Goal: Complete application form: Complete application form

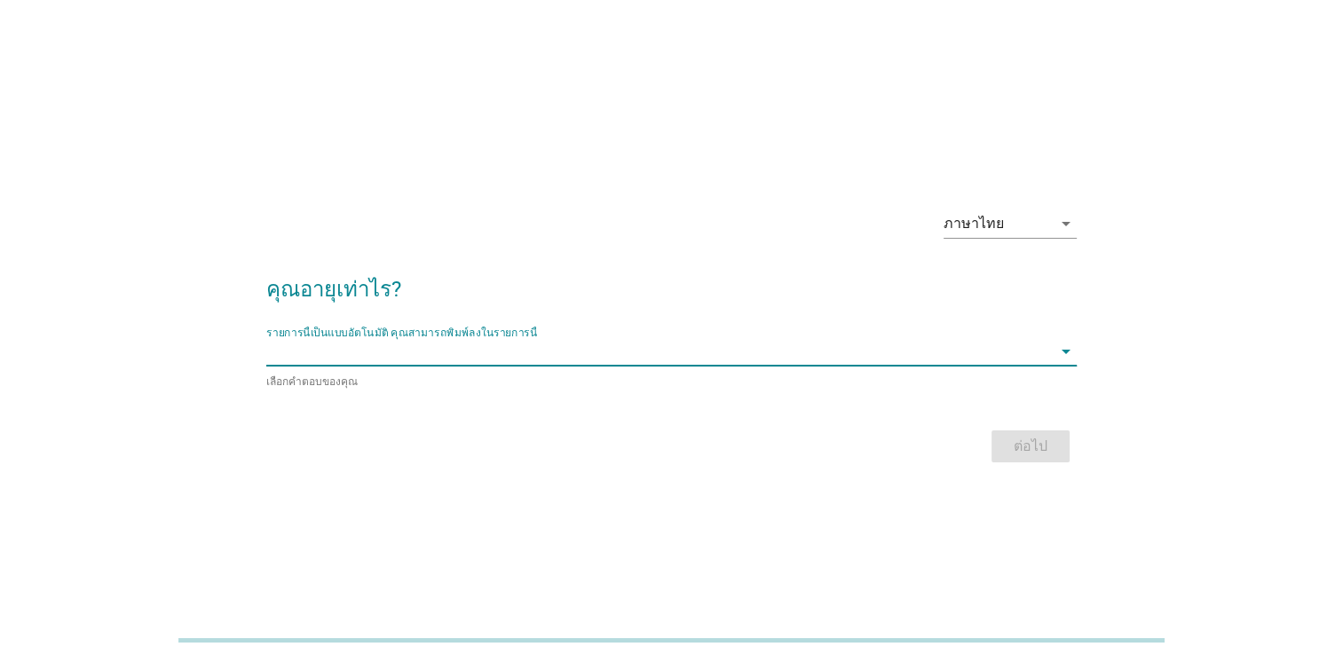
click at [491, 350] on input "รายการนี้เป็นแบบอัตโนมัติ คุณสามารถพิมพ์ลงในรายการนี้" at bounding box center [659, 351] width 786 height 28
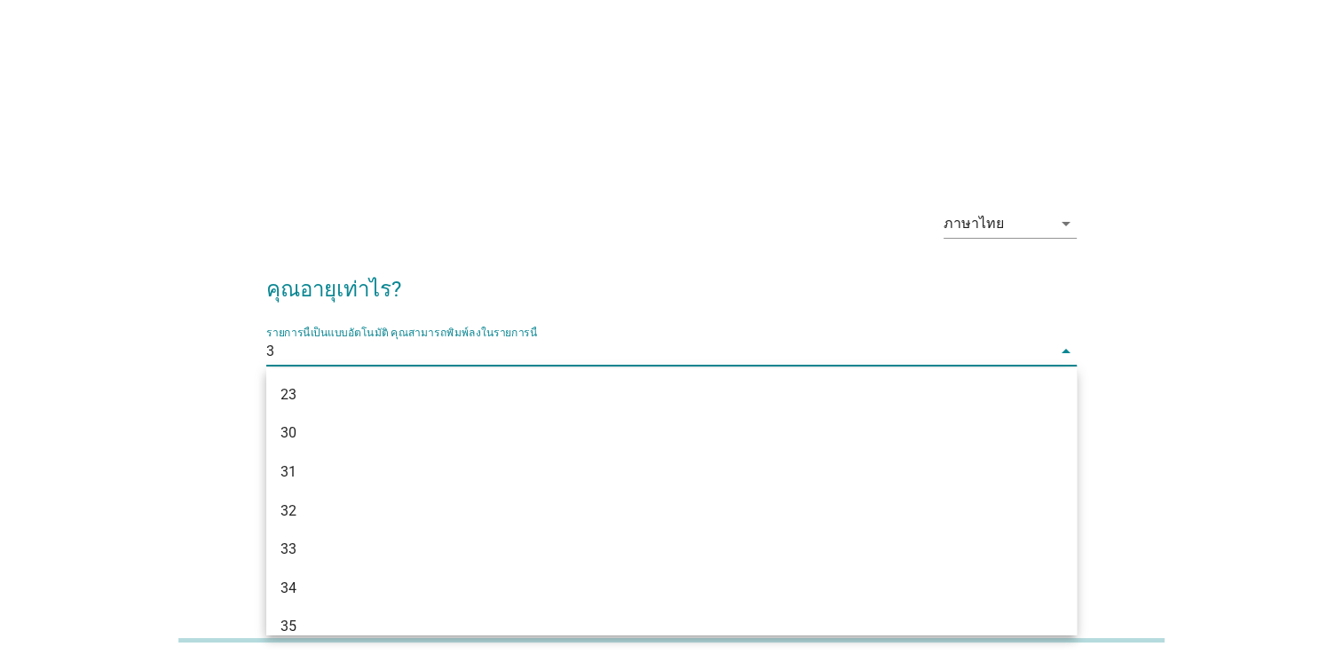
type input "35"
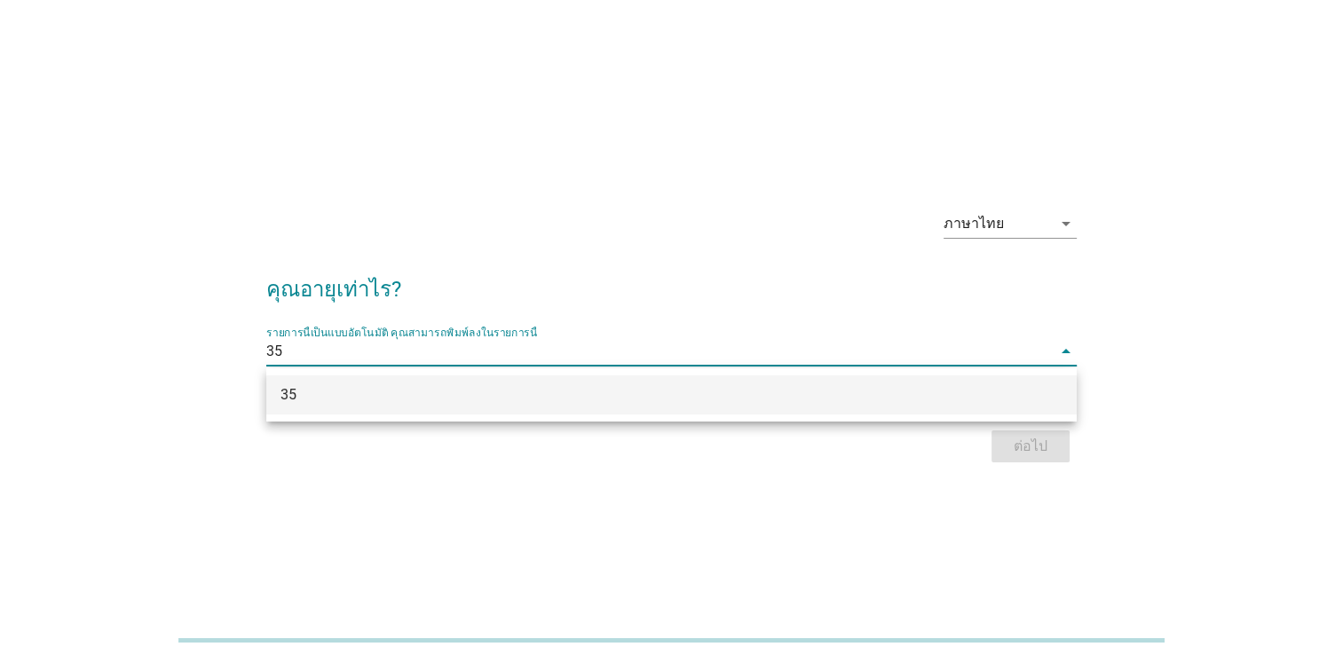
click at [550, 399] on div "35" at bounding box center [639, 394] width 717 height 21
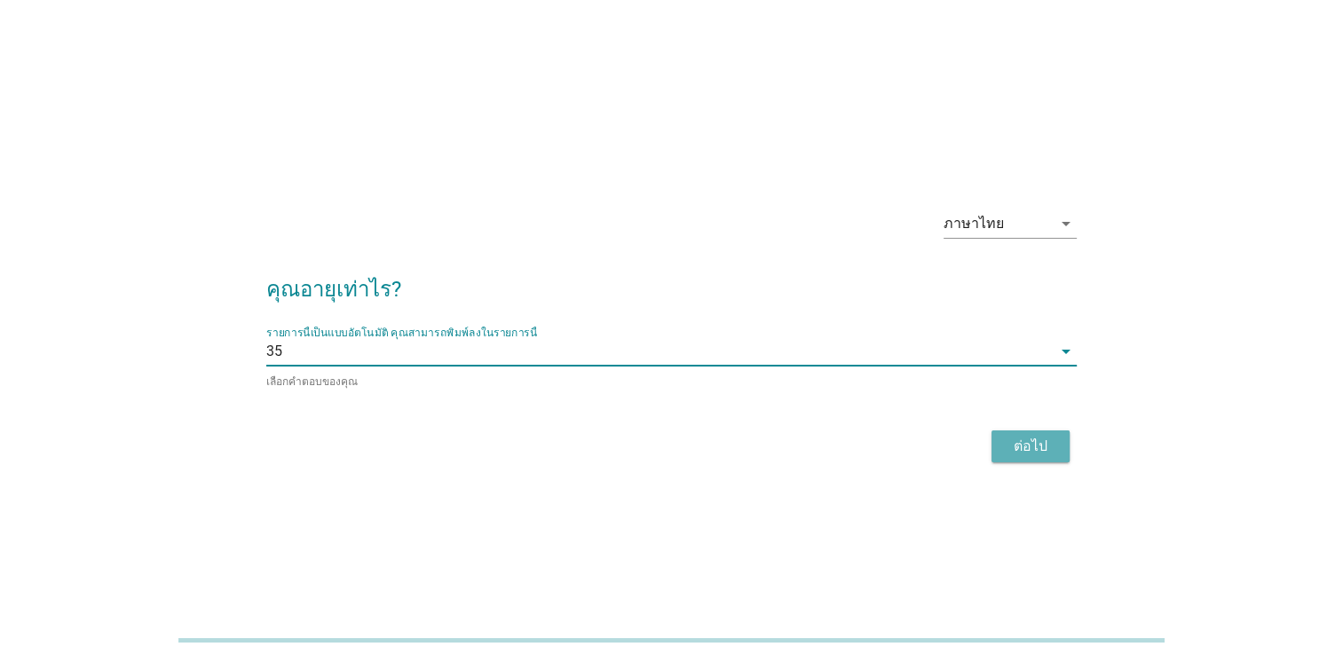
drag, startPoint x: 994, startPoint y: 435, endPoint x: 1022, endPoint y: 439, distance: 27.9
click at [1001, 435] on button "ต่อไป" at bounding box center [1031, 447] width 78 height 32
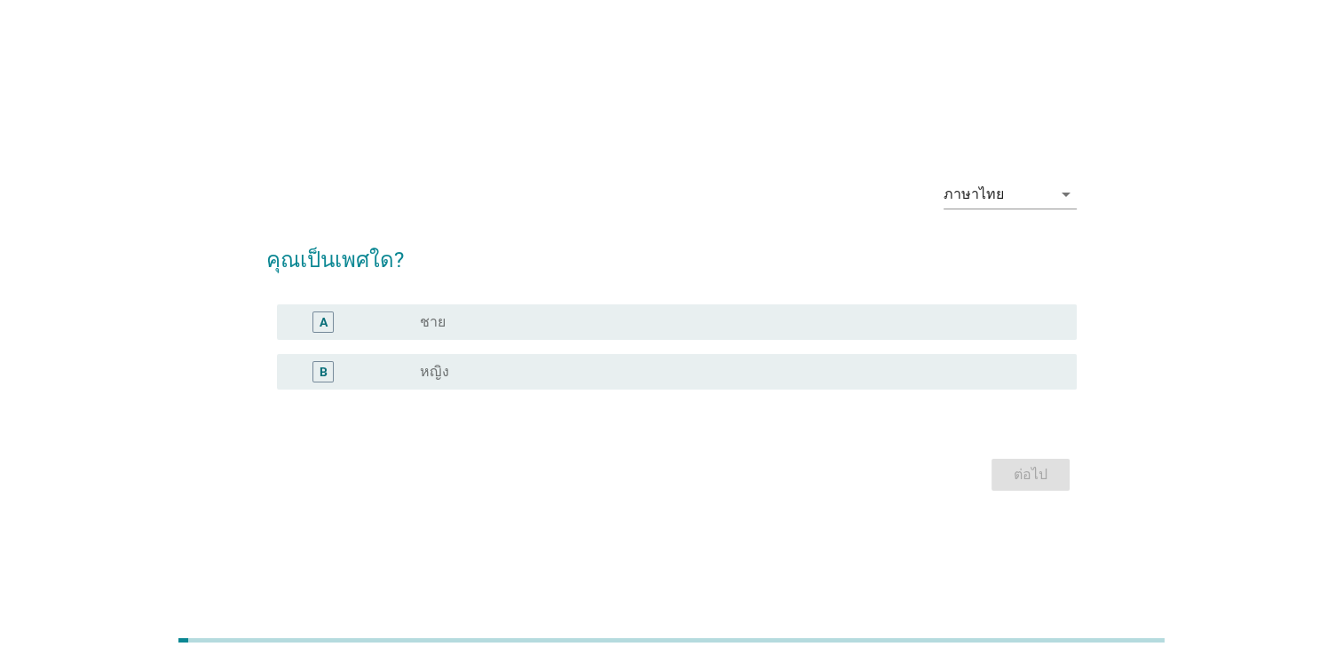
click at [447, 373] on div "radio_button_unchecked หญิง" at bounding box center [734, 372] width 629 height 18
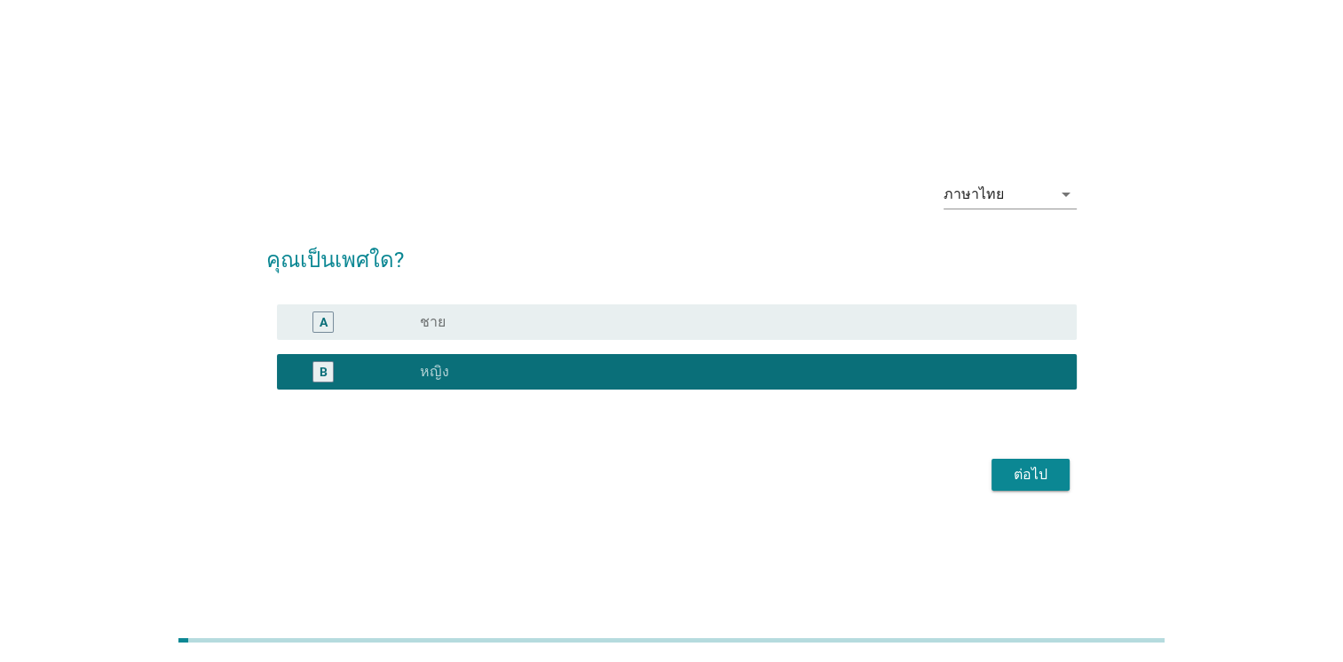
click at [1055, 486] on button "ต่อไป" at bounding box center [1031, 475] width 78 height 32
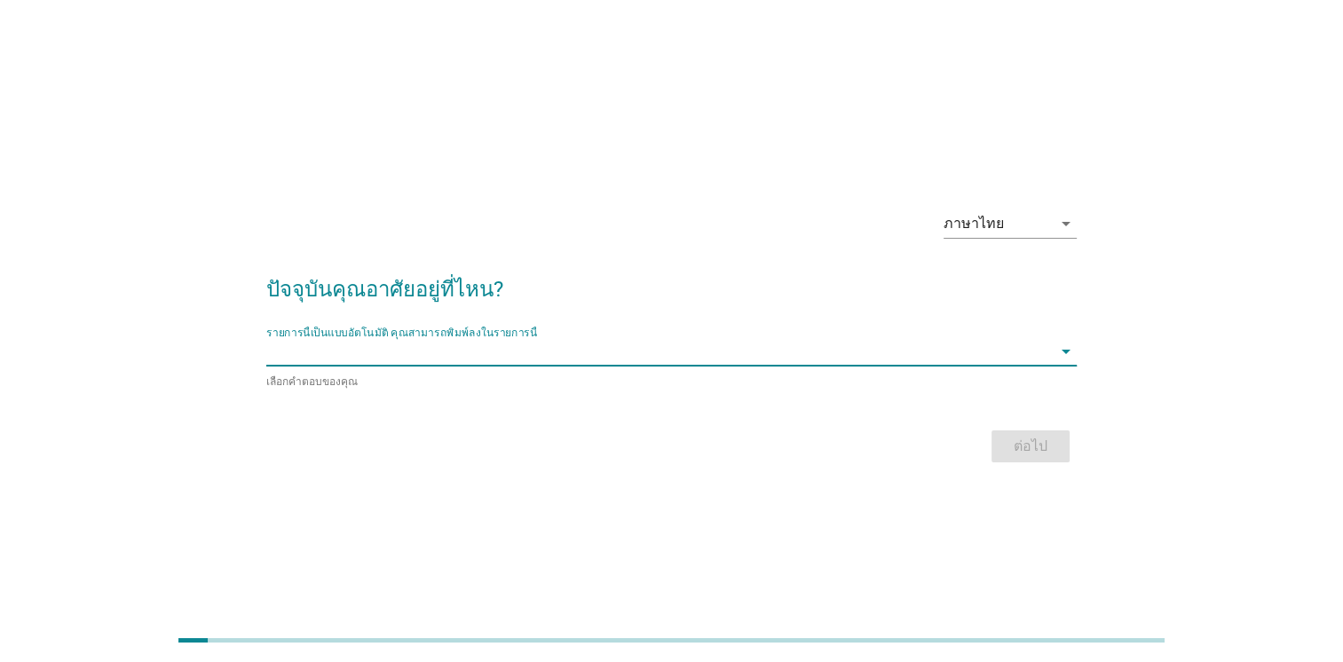
click at [334, 366] on input "รายการนี้เป็นแบบอัตโนมัติ คุณสามารถพิมพ์ลงในรายการนี้" at bounding box center [659, 351] width 786 height 28
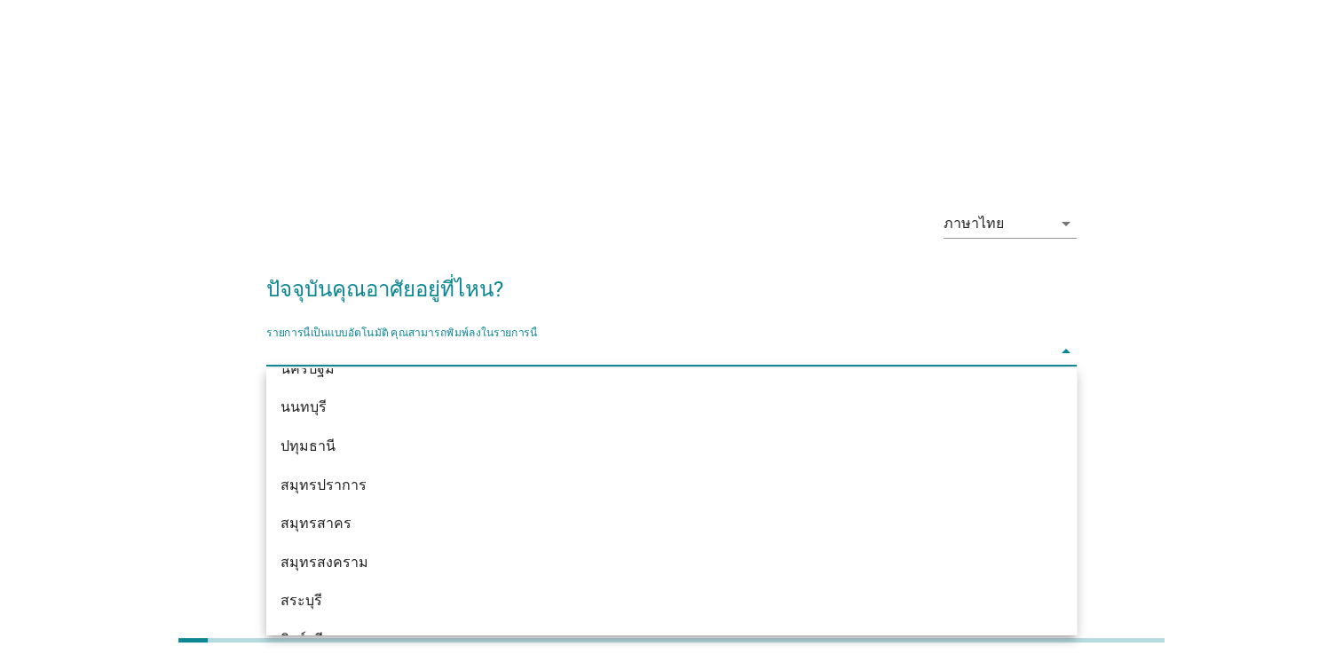
scroll to position [1740, 0]
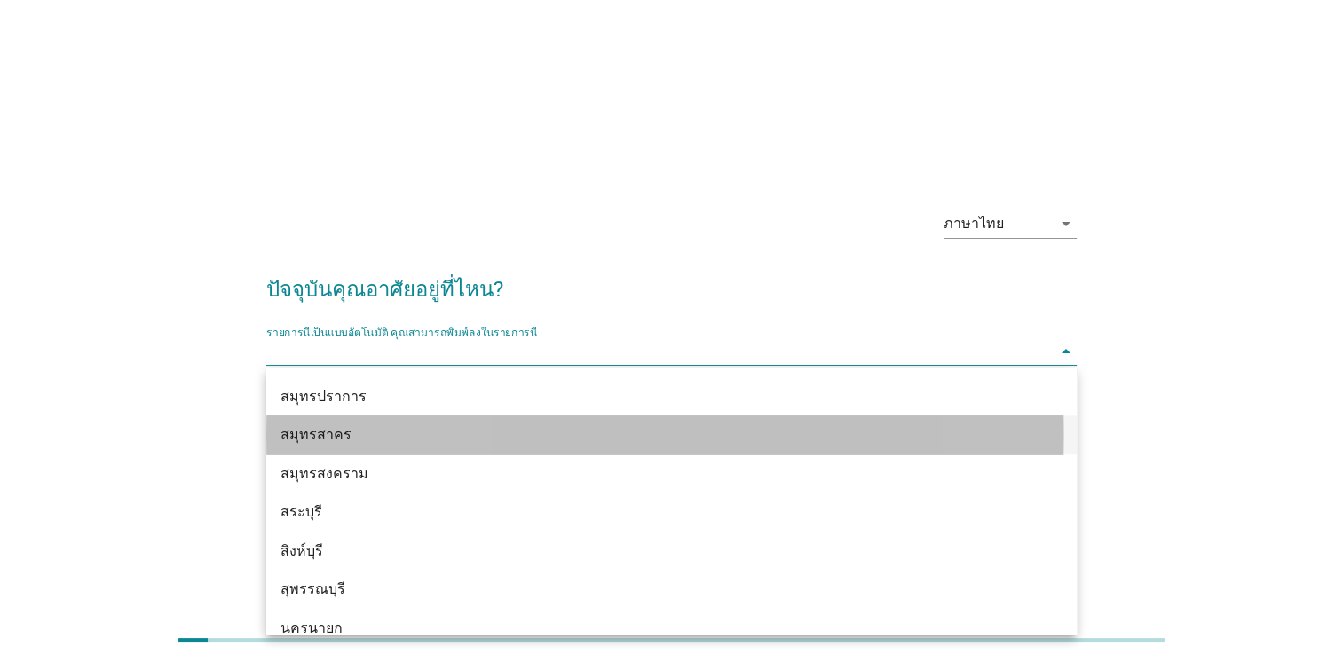
click at [344, 431] on div "สมุทรสาคร" at bounding box center [639, 434] width 717 height 21
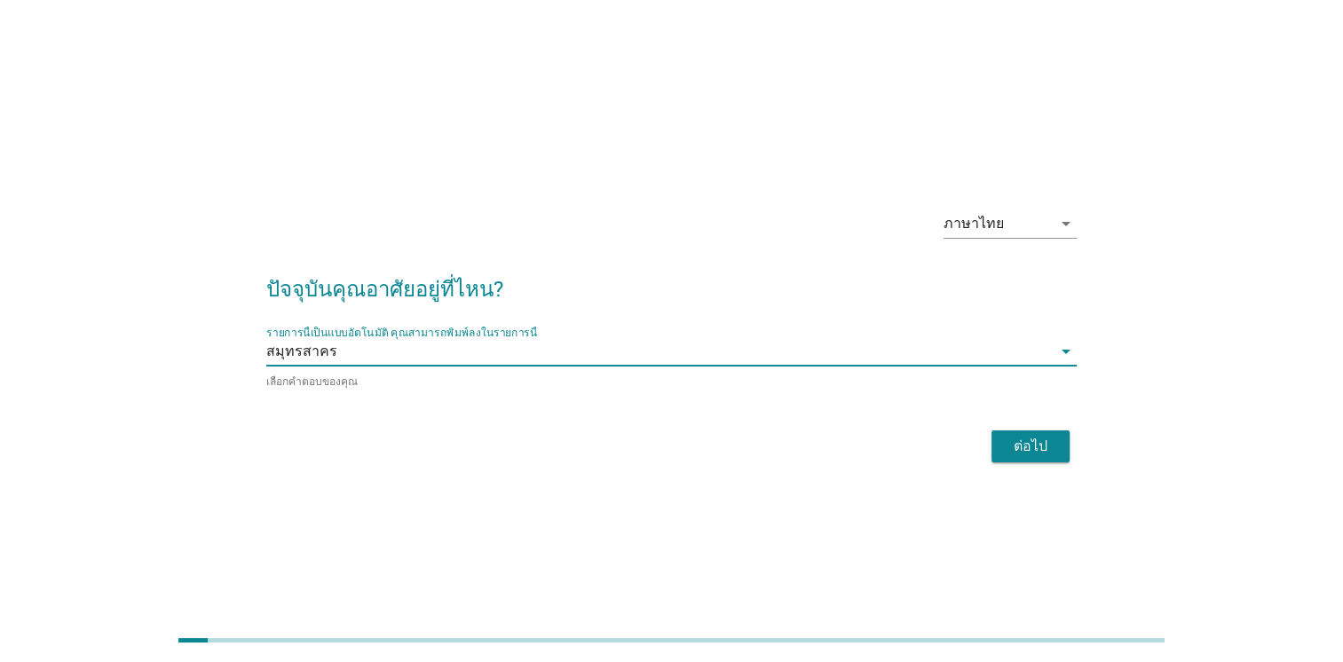
click at [1022, 452] on div "ต่อไป" at bounding box center [1031, 446] width 50 height 21
